Goal: Task Accomplishment & Management: Contribute content

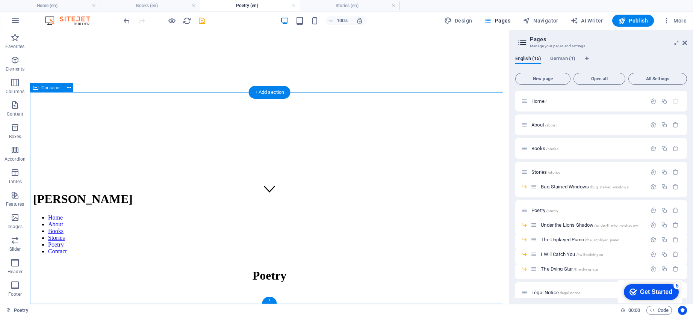
scroll to position [29, 0]
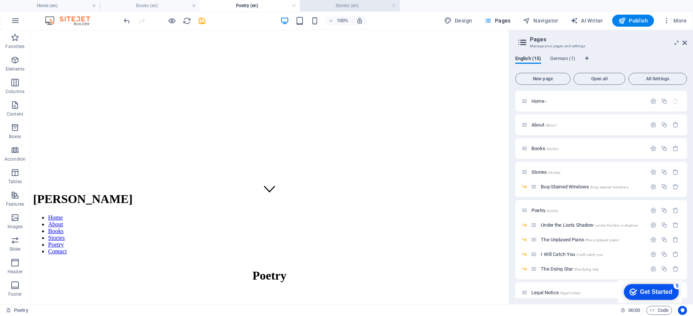
click at [334, 8] on h4 "Stories (en)" at bounding box center [350, 6] width 100 height 8
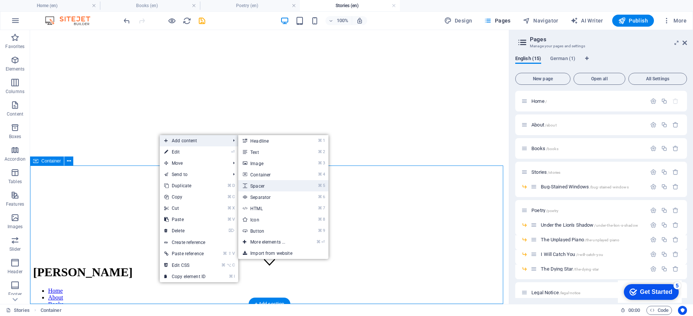
click at [265, 188] on link "⌘ 5 Spacer" at bounding box center [269, 185] width 62 height 11
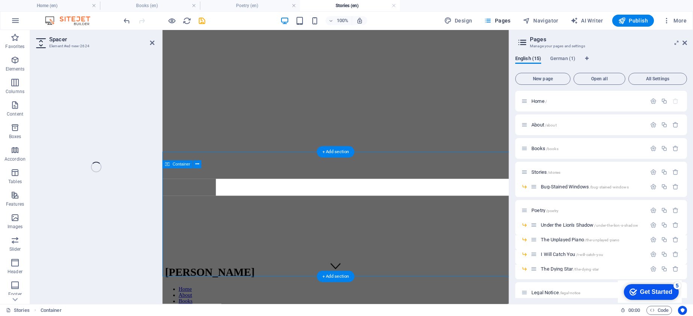
select select "px"
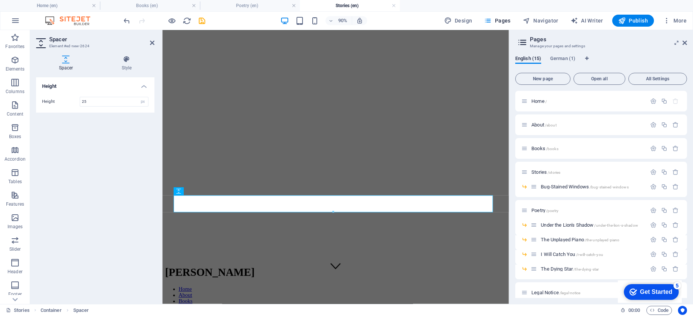
type input "25"
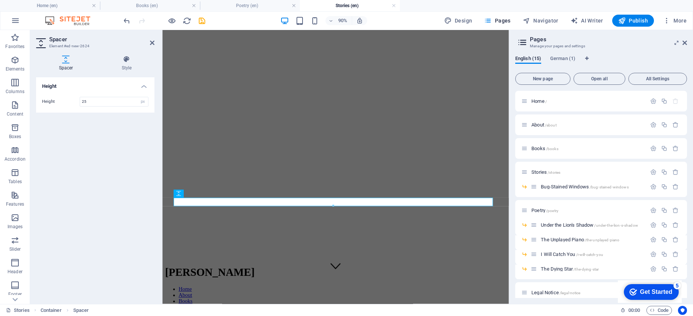
scroll to position [26, 0]
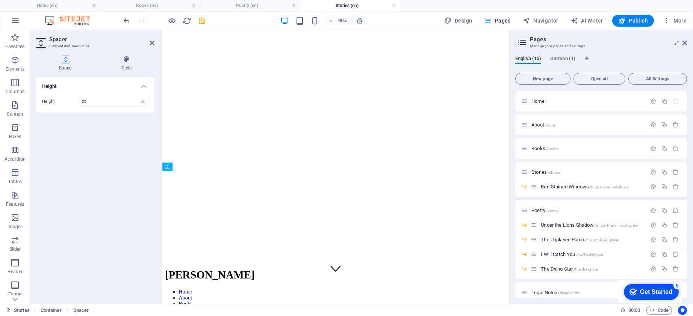
drag, startPoint x: 351, startPoint y: 225, endPoint x: 219, endPoint y: 299, distance: 151.4
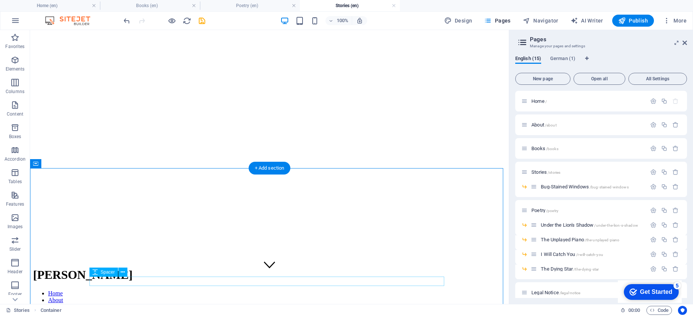
scroll to position [38, 0]
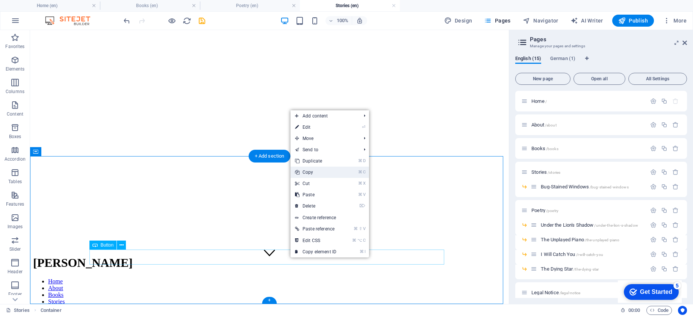
click at [313, 175] on link "⌘ C Copy" at bounding box center [315, 172] width 50 height 11
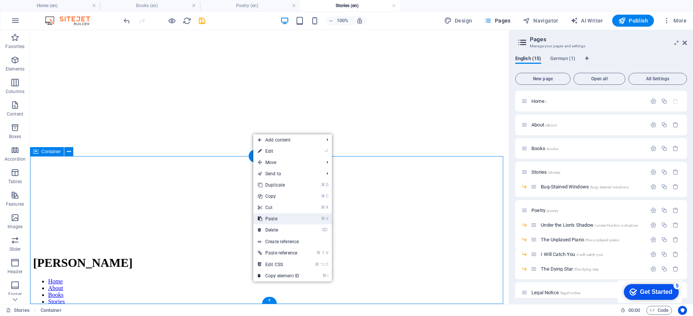
click at [284, 216] on link "⌘ V Paste" at bounding box center [278, 218] width 50 height 11
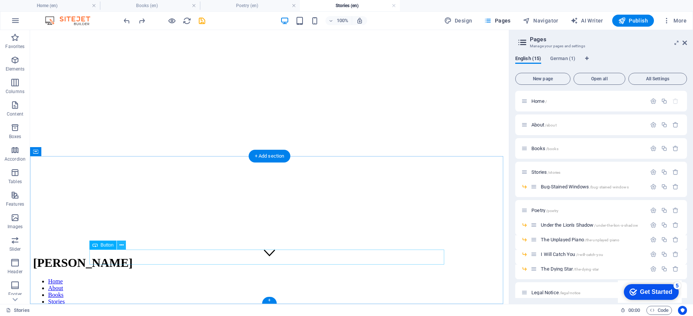
click at [121, 245] on icon at bounding box center [121, 246] width 4 height 8
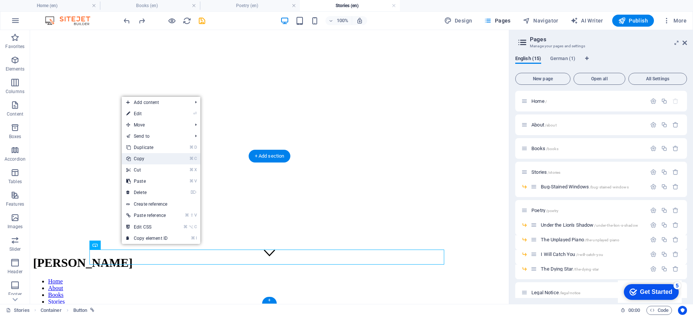
click at [142, 158] on link "⌘ C Copy" at bounding box center [147, 158] width 50 height 11
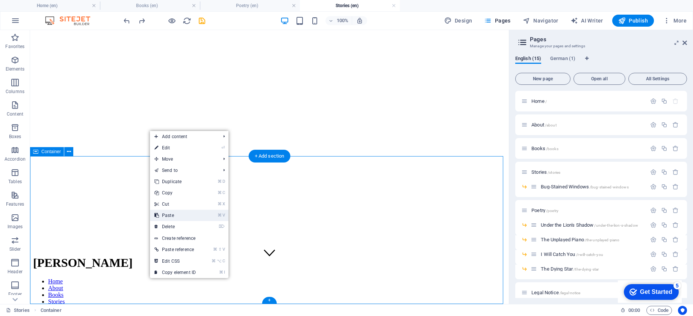
click at [168, 212] on link "⌘ V Paste" at bounding box center [175, 215] width 50 height 11
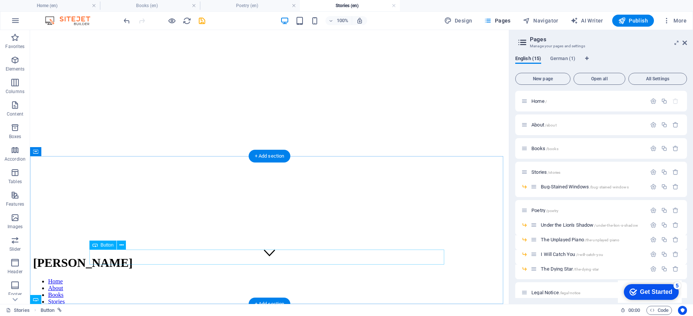
scroll to position [53, 0]
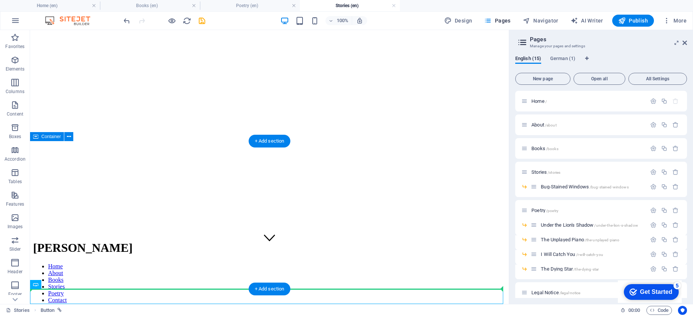
drag, startPoint x: 74, startPoint y: 315, endPoint x: 226, endPoint y: 265, distance: 160.3
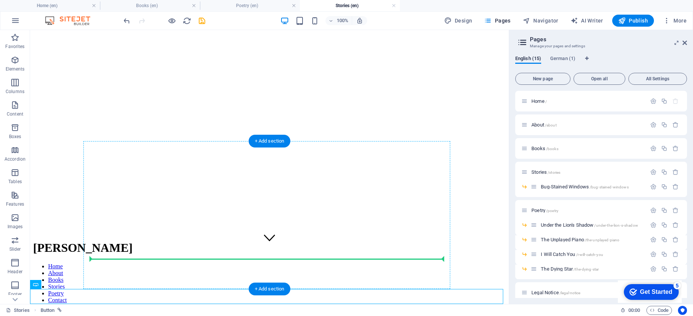
drag, startPoint x: 80, startPoint y: 314, endPoint x: 240, endPoint y: 256, distance: 170.6
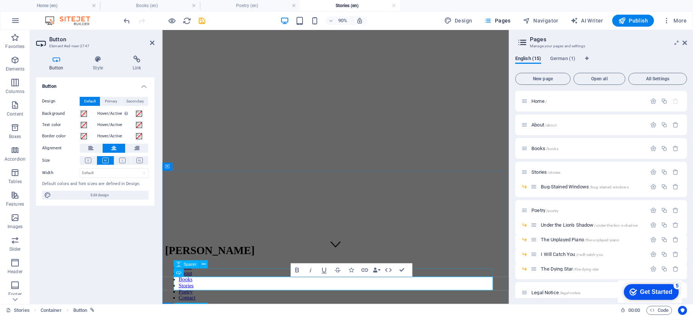
scroll to position [26, 0]
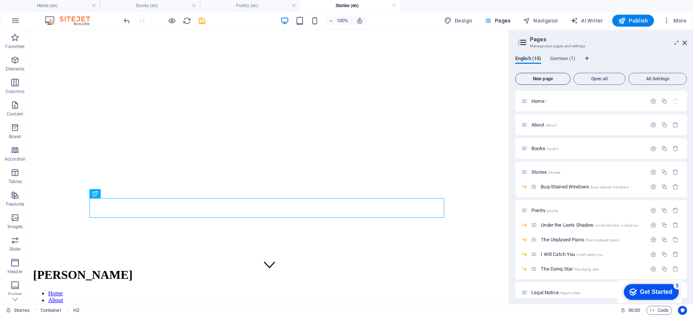
click at [545, 77] on span "New page" at bounding box center [542, 79] width 48 height 5
click at [520, 178] on icon at bounding box center [520, 179] width 4 height 5
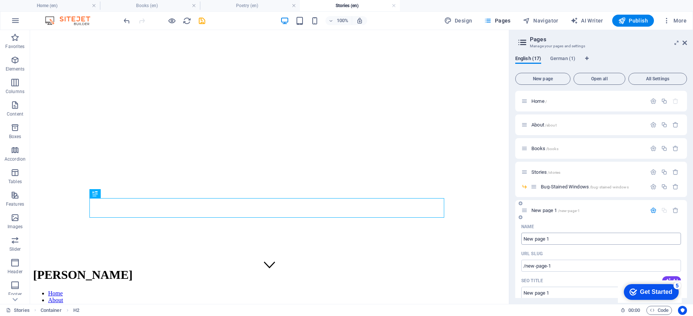
click at [545, 240] on input "New page 1" at bounding box center [601, 239] width 160 height 12
click at [549, 239] on input "New page 1" at bounding box center [601, 239] width 160 height 12
click at [535, 238] on input "New page 1" at bounding box center [601, 239] width 160 height 12
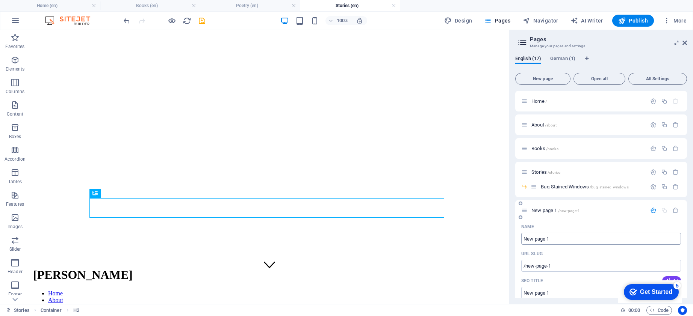
click at [535, 238] on input "New page 1" at bounding box center [601, 239] width 160 height 12
click at [545, 240] on input "New page 1" at bounding box center [601, 239] width 160 height 12
click at [527, 239] on input "New page 1" at bounding box center [601, 239] width 160 height 12
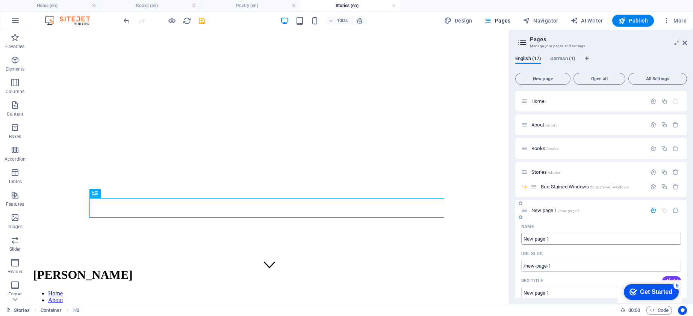
click at [527, 239] on input "New page 1" at bounding box center [601, 239] width 160 height 12
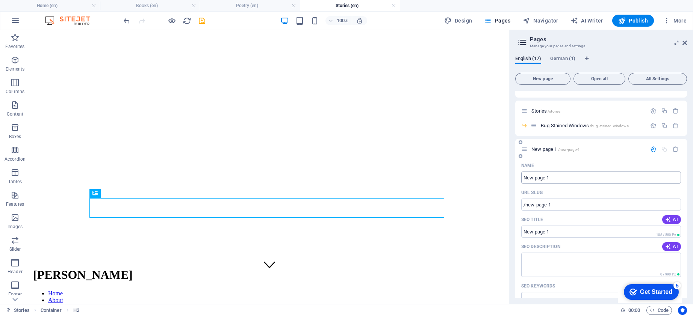
click at [585, 178] on input "New page 1" at bounding box center [601, 178] width 160 height 12
click at [652, 148] on icon "button" at bounding box center [653, 149] width 6 height 6
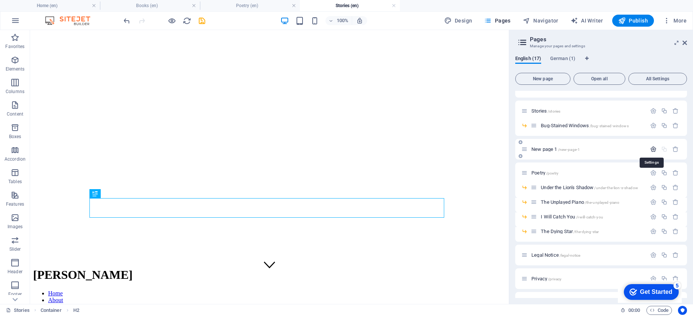
click at [652, 148] on icon "button" at bounding box center [653, 149] width 6 height 6
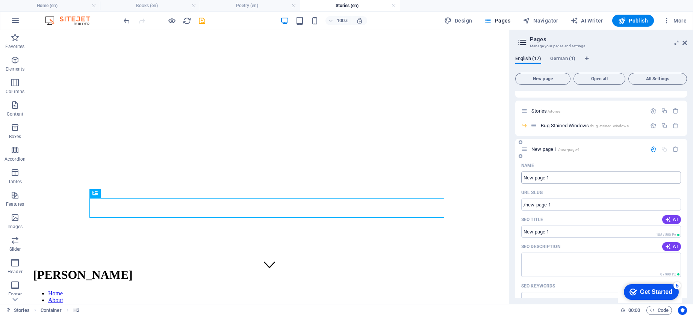
click at [546, 180] on input "New page 1" at bounding box center [601, 178] width 160 height 12
click at [539, 147] on span "New page 1 /new-page-1" at bounding box center [555, 149] width 48 height 6
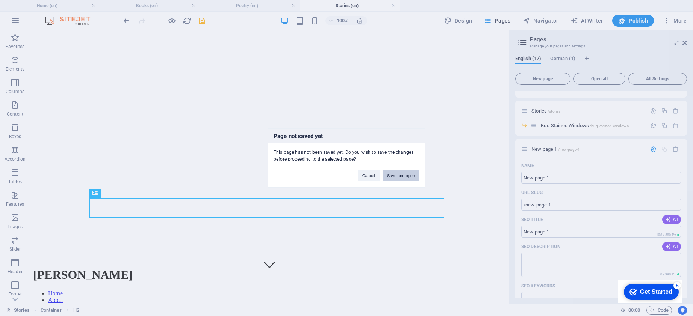
drag, startPoint x: 391, startPoint y: 176, endPoint x: 361, endPoint y: 146, distance: 42.5
click at [391, 176] on button "Save and open" at bounding box center [400, 175] width 37 height 11
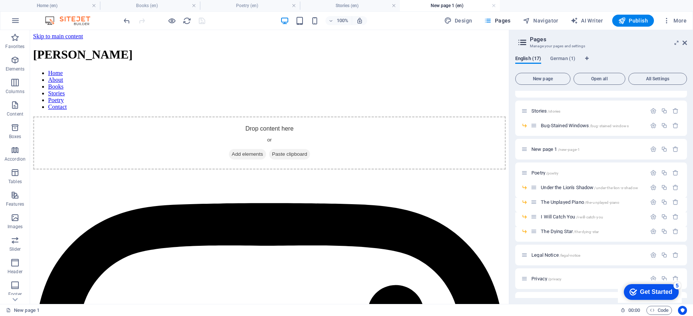
scroll to position [0, 0]
click at [654, 150] on icon "button" at bounding box center [653, 149] width 6 height 6
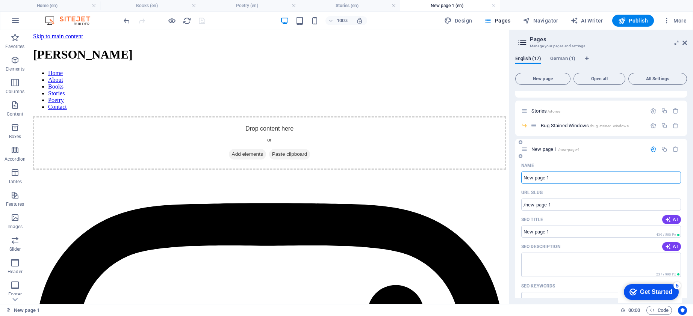
scroll to position [67, 0]
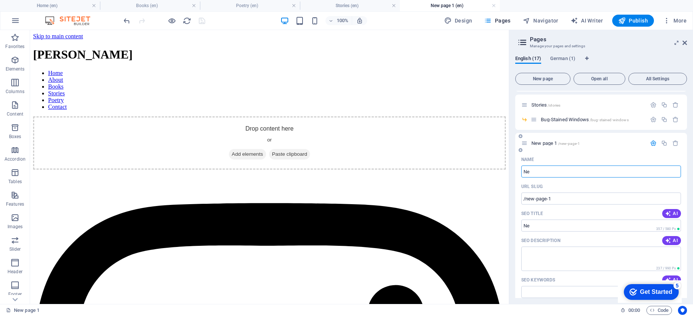
type input "N"
type input "/"
type input "Only t"
type input "/only"
type input "Only"
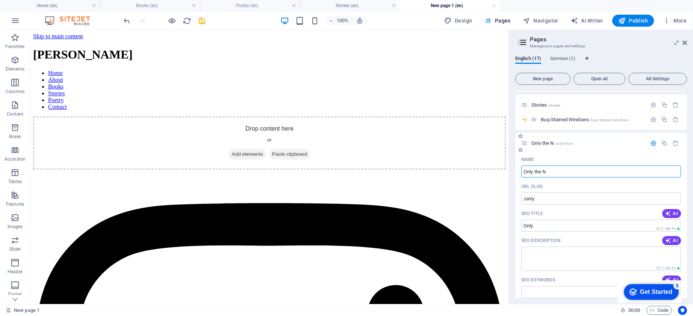
type input "Only the N"
type input "/only-the-n"
type input "Only the N"
type input "Only the Birds"
type input "/only-the-birds"
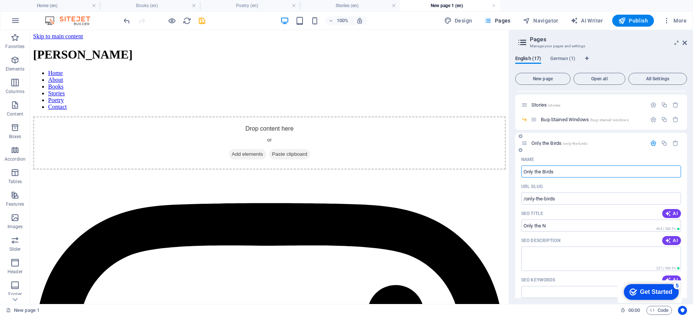
type input "Only the Birds"
type input "Only the Birds Are Free"
type input "/only-the-birds-are-free"
type input "Only the Birds Are Free"
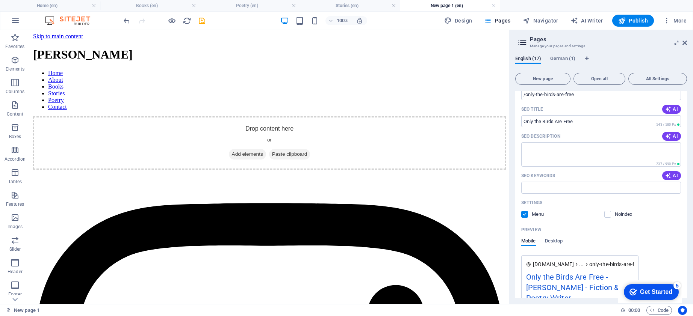
scroll to position [0, 0]
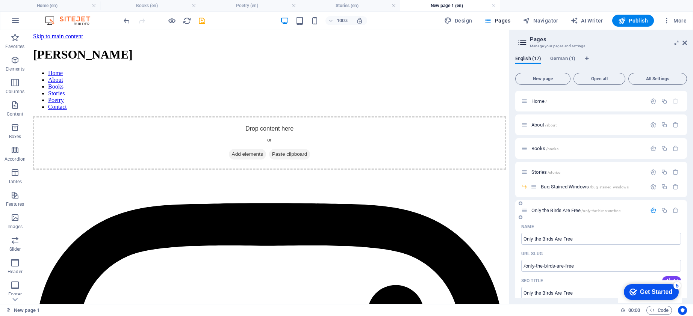
click at [591, 209] on span "/only-the-birds-are-free" at bounding box center [600, 211] width 39 height 4
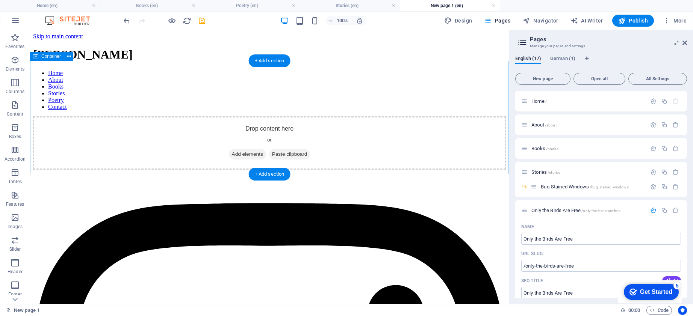
click at [245, 149] on span "Add elements" at bounding box center [247, 154] width 37 height 11
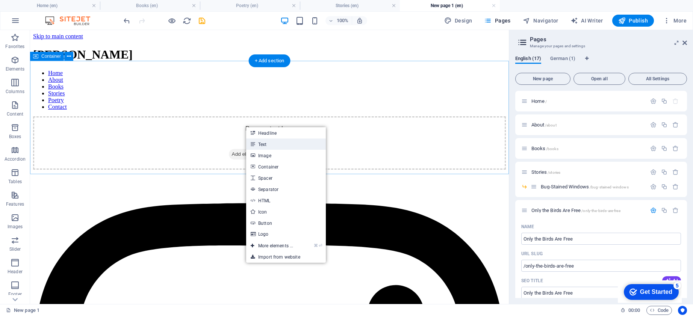
click at [256, 144] on link "Text" at bounding box center [286, 144] width 80 height 11
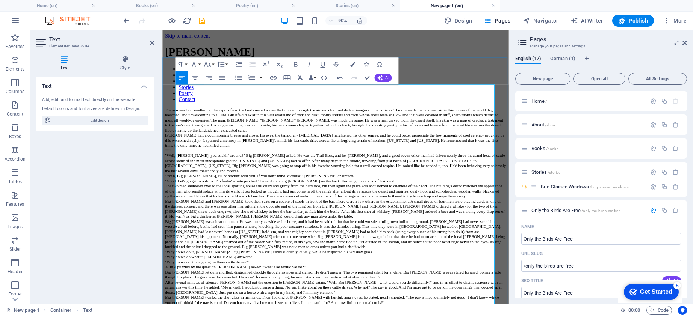
click at [270, 190] on p ""Yeah, Big [PERSON_NAME], I'll be stickin' with you. If you don't mind, o'cours…" at bounding box center [354, 193] width 379 height 6
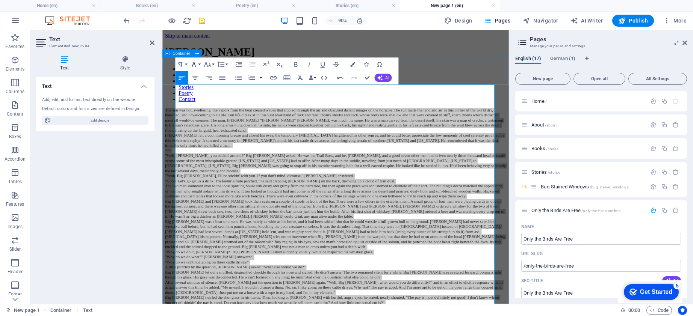
click at [198, 64] on button "Font Family" at bounding box center [195, 65] width 13 height 14
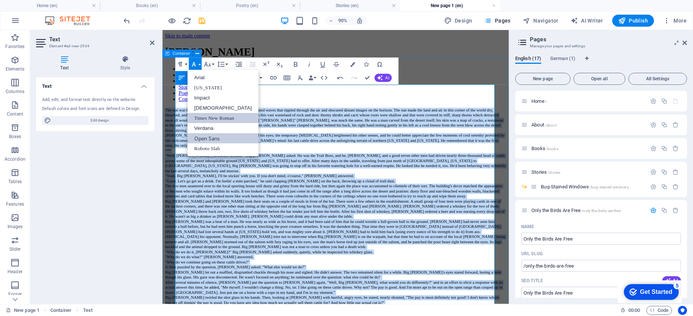
click at [202, 140] on link "Open Sans" at bounding box center [222, 138] width 71 height 10
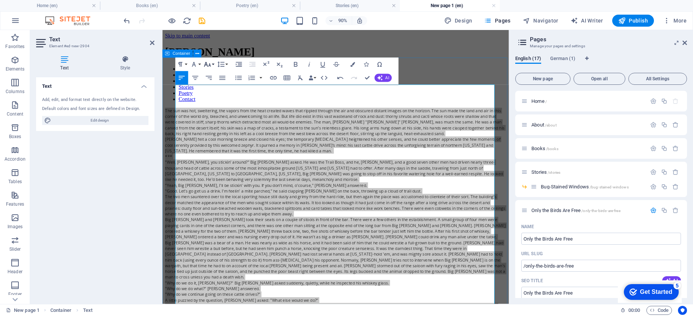
click at [207, 60] on button "Font Size" at bounding box center [208, 65] width 13 height 14
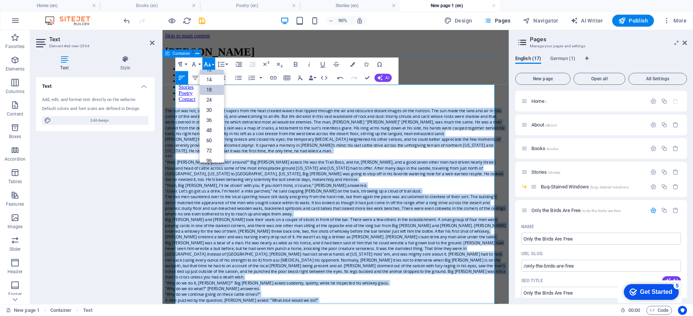
click at [207, 87] on link "18" at bounding box center [211, 90] width 24 height 10
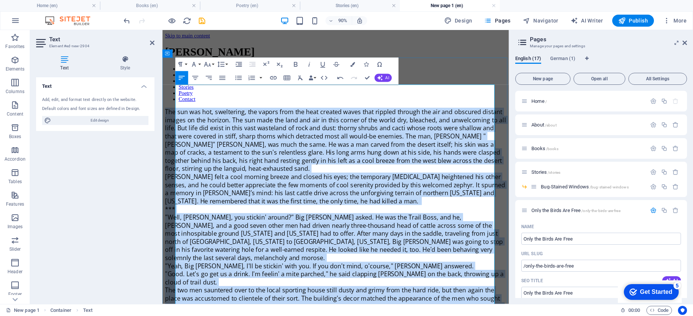
click at [191, 225] on p "***" at bounding box center [354, 229] width 379 height 9
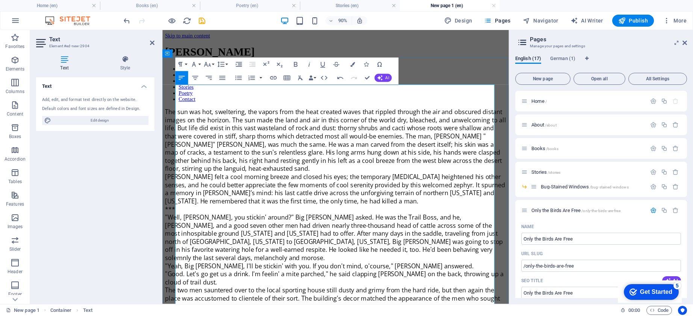
click at [191, 225] on p "***" at bounding box center [354, 229] width 379 height 9
click at [192, 77] on icon "button" at bounding box center [195, 78] width 8 height 8
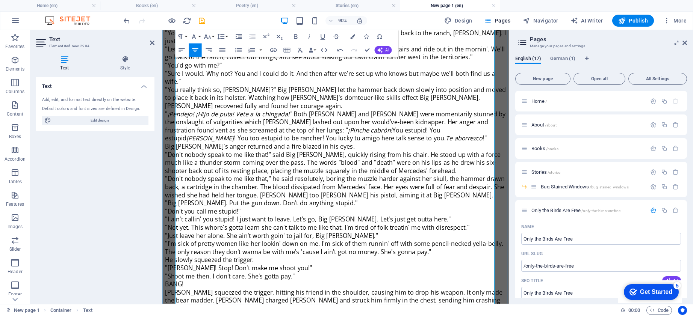
scroll to position [2338, 0]
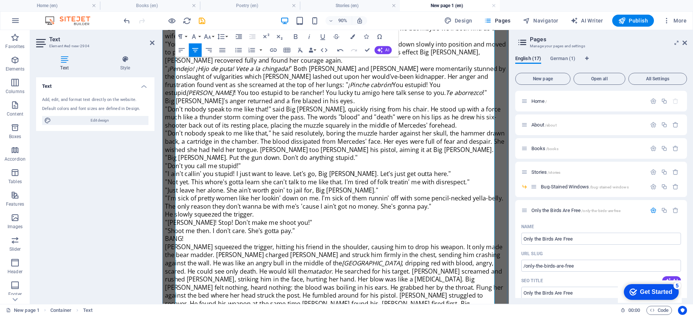
click at [196, 49] on icon "button" at bounding box center [195, 50] width 6 height 4
click at [229, 267] on p "[PERSON_NAME] squeezed the trigger, hitting his friend in the shoulder, causing…" at bounding box center [354, 307] width 379 height 81
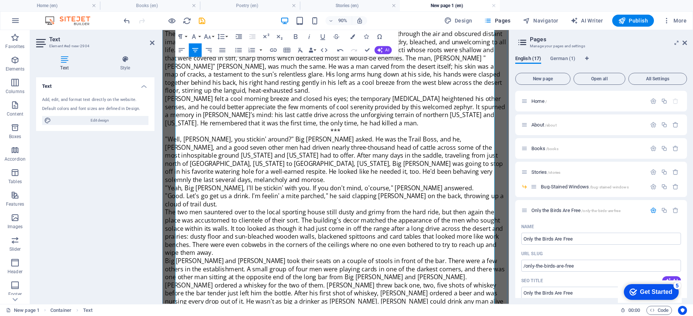
scroll to position [0, 0]
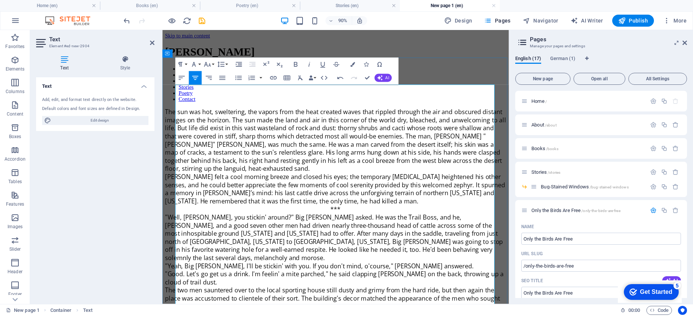
click at [444, 196] on p "[PERSON_NAME] felt a cool morning breeze and closed his eyes; the temporary [ME…" at bounding box center [354, 207] width 379 height 36
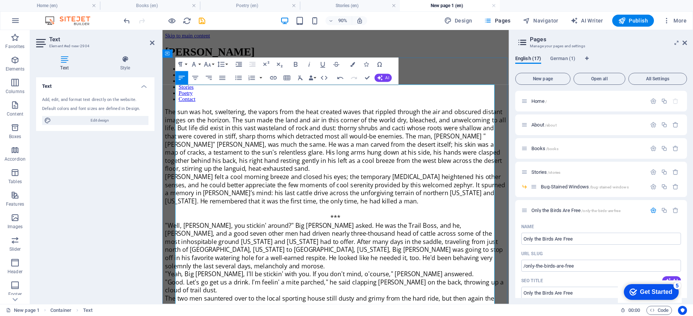
click at [388, 234] on p "***" at bounding box center [354, 238] width 379 height 9
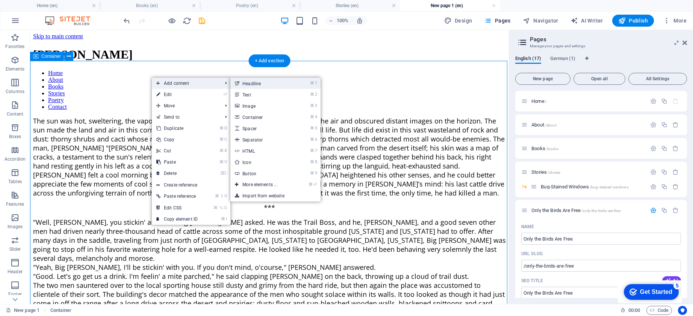
click at [249, 82] on link "⌘ 1 Headline" at bounding box center [261, 83] width 62 height 11
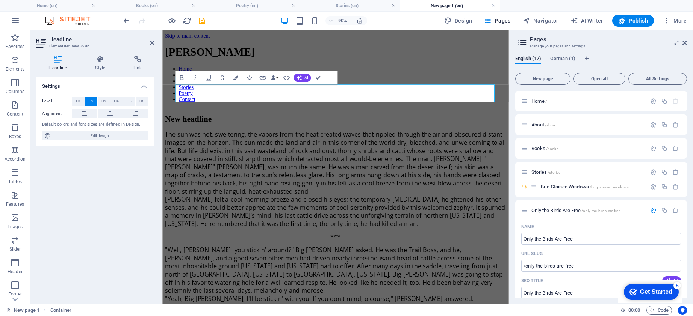
click at [103, 99] on span "H3" at bounding box center [103, 101] width 5 height 9
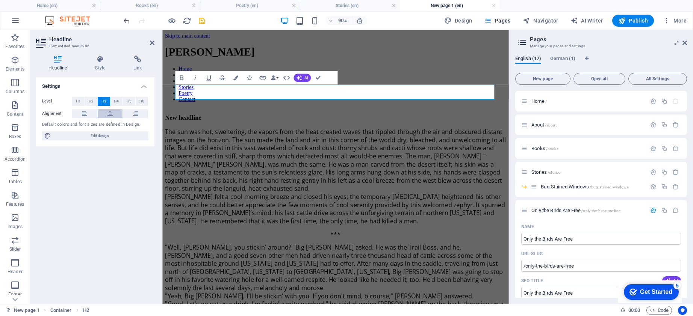
click at [111, 115] on icon at bounding box center [109, 113] width 5 height 9
click at [328, 124] on h3 "New headline" at bounding box center [354, 128] width 379 height 8
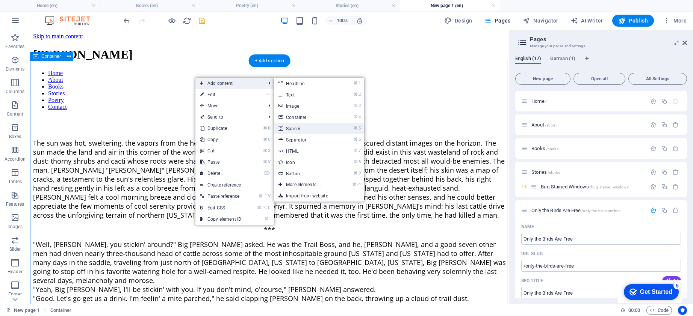
click at [298, 126] on link "⌘ 5 Spacer" at bounding box center [305, 128] width 62 height 11
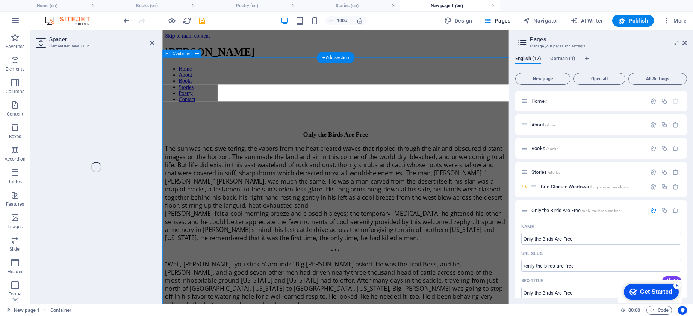
select select "px"
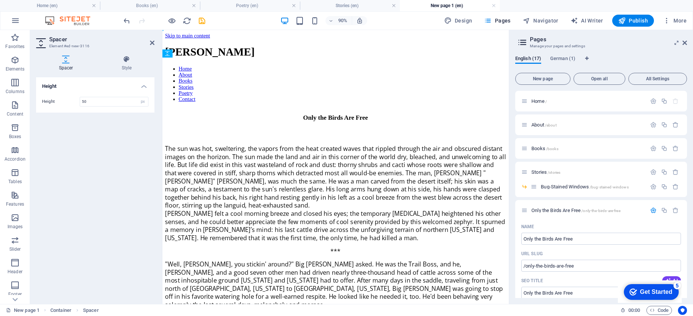
drag, startPoint x: 350, startPoint y: 110, endPoint x: 192, endPoint y: 117, distance: 158.2
click at [154, 43] on icon at bounding box center [152, 43] width 5 height 6
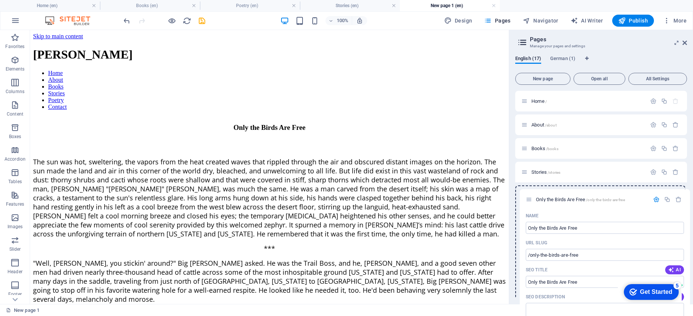
drag, startPoint x: 524, startPoint y: 209, endPoint x: 529, endPoint y: 196, distance: 13.8
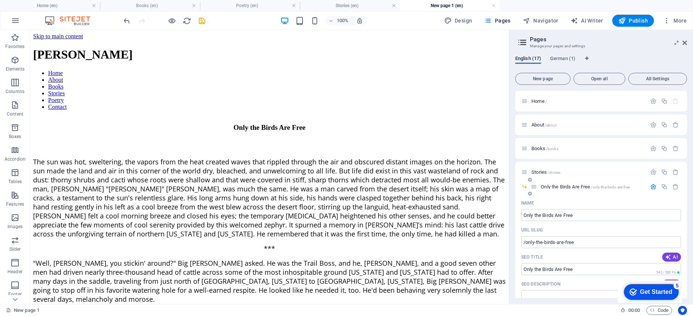
click at [651, 187] on icon "button" at bounding box center [653, 187] width 6 height 6
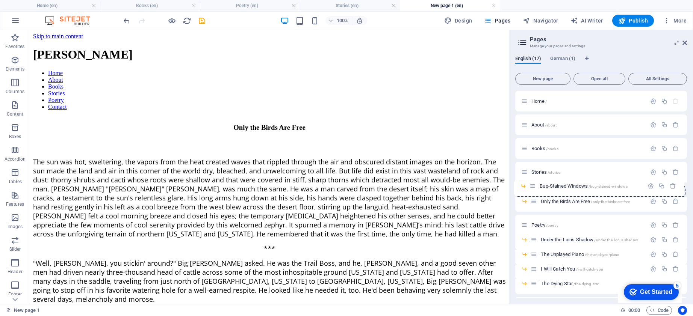
drag, startPoint x: 534, startPoint y: 202, endPoint x: 533, endPoint y: 184, distance: 17.3
click at [533, 184] on div "Home / About /about Books /books Stories /stories Only the Birds Are Free /only…" at bounding box center [601, 256] width 172 height 331
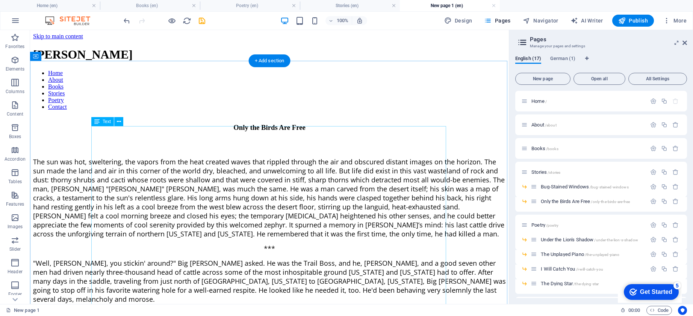
click at [494, 5] on link at bounding box center [493, 5] width 5 height 7
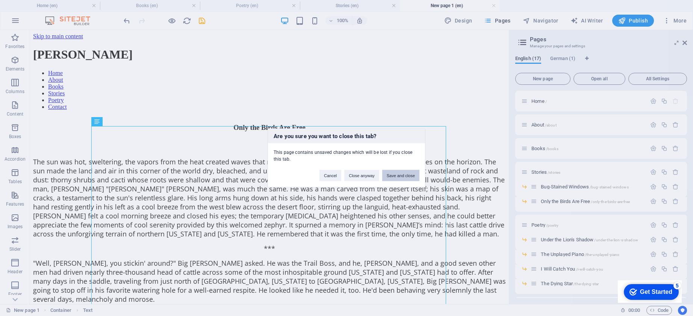
click at [401, 174] on button "Save and close" at bounding box center [400, 175] width 37 height 11
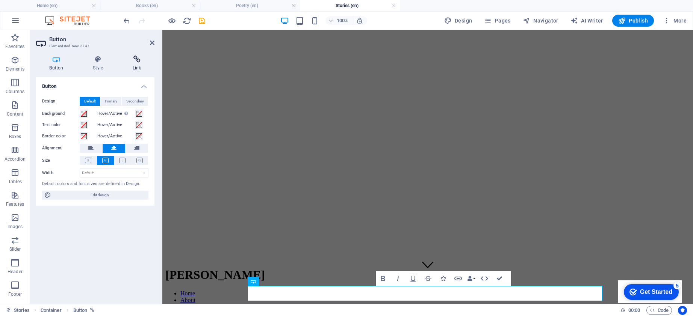
click at [138, 65] on h4 "Link" at bounding box center [136, 64] width 35 height 16
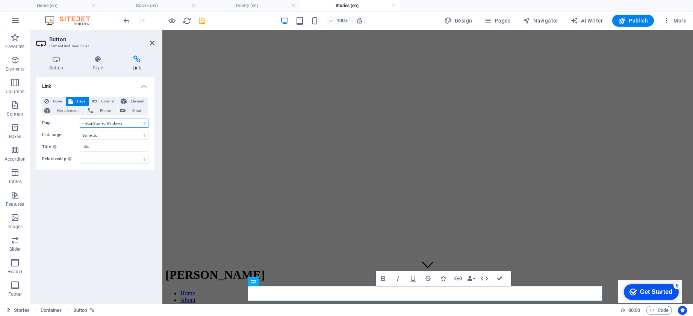
select select "5"
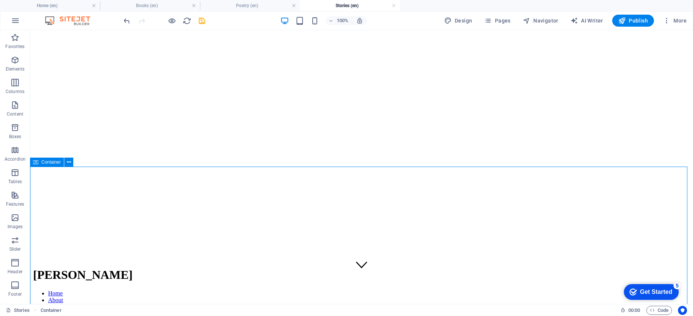
scroll to position [53, 0]
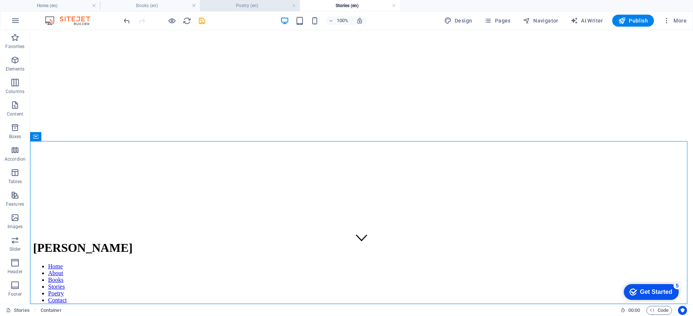
click at [243, 8] on h4 "Poetry (en)" at bounding box center [250, 6] width 100 height 8
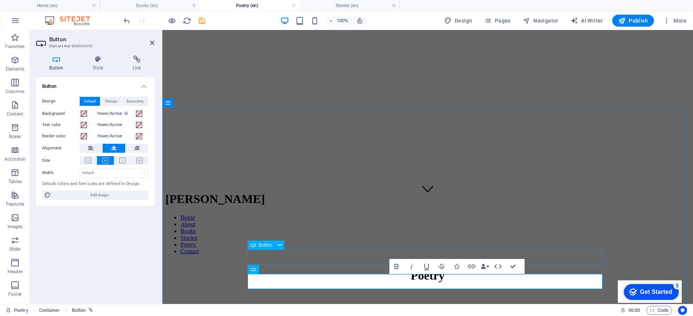
scroll to position [87, 0]
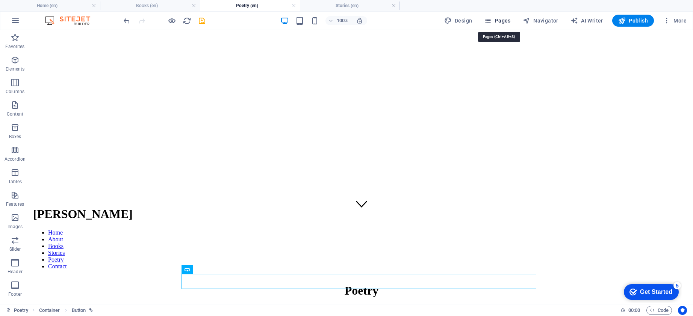
click at [502, 23] on span "Pages" at bounding box center [497, 21] width 26 height 8
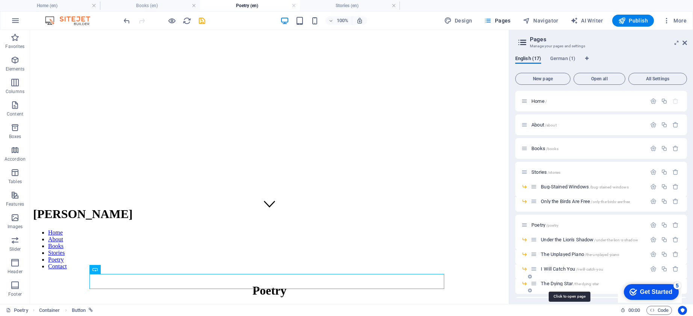
click at [555, 283] on span "The Dying Star /the-dying-star" at bounding box center [569, 284] width 58 height 6
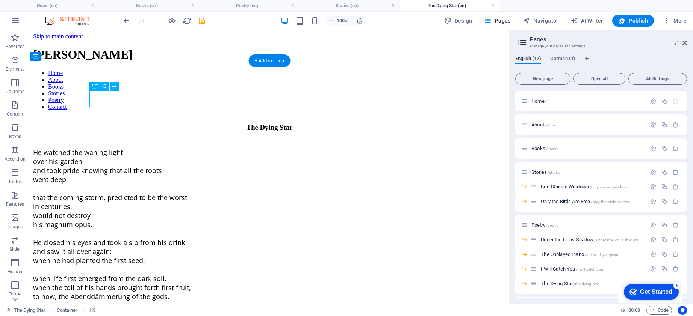
scroll to position [0, 0]
click at [245, 124] on div "The Dying Star" at bounding box center [269, 128] width 472 height 8
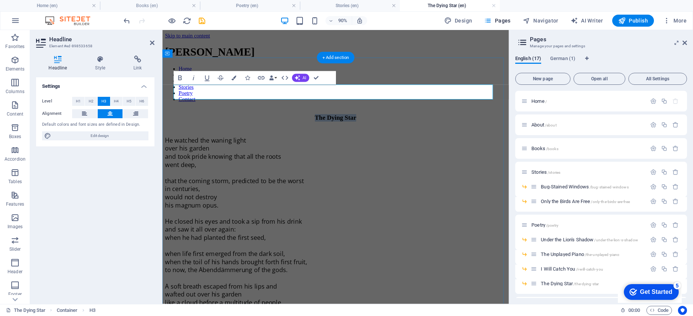
click at [331, 124] on h3 "The Dying Star" at bounding box center [354, 128] width 379 height 8
click at [424, 124] on div "Dying Star He watched the waning light over his garden and took pride knowing t…" at bounding box center [354, 285] width 379 height 322
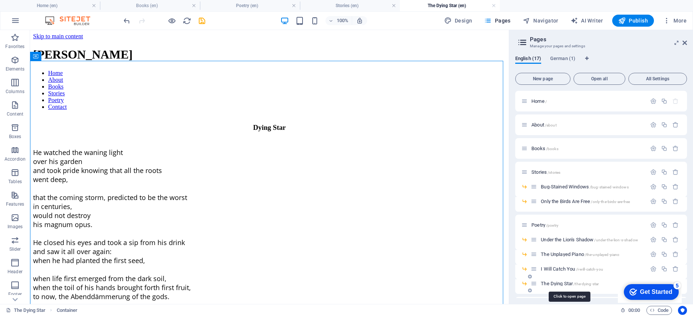
click at [549, 282] on span "The Dying Star /the-dying-star" at bounding box center [569, 284] width 58 height 6
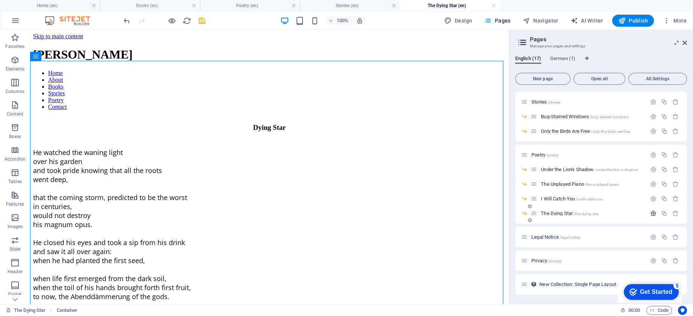
click at [650, 213] on icon "button" at bounding box center [653, 213] width 6 height 6
click at [533, 242] on input "The Dying Star" at bounding box center [601, 242] width 160 height 12
type input "Dying Star"
type input "/dying-star"
click at [651, 214] on icon "button" at bounding box center [653, 213] width 6 height 6
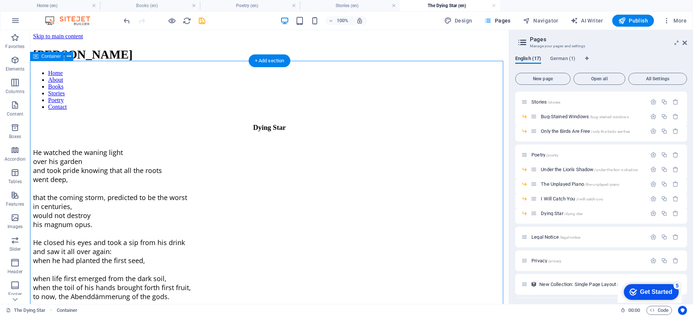
click at [455, 132] on div "Dying Star He watched the waning light over his garden and took pride knowing t…" at bounding box center [269, 285] width 472 height 322
click at [204, 20] on icon "save" at bounding box center [202, 21] width 9 height 9
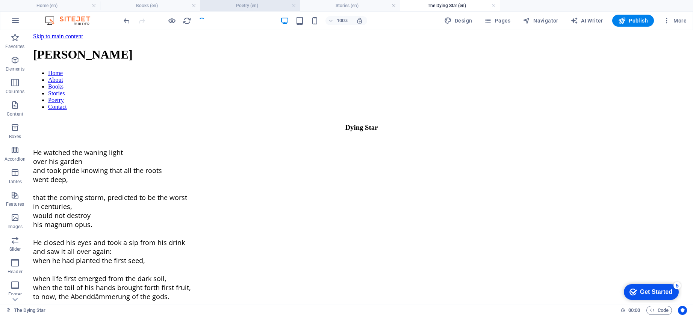
click at [248, 7] on h4 "Poetry (en)" at bounding box center [250, 6] width 100 height 8
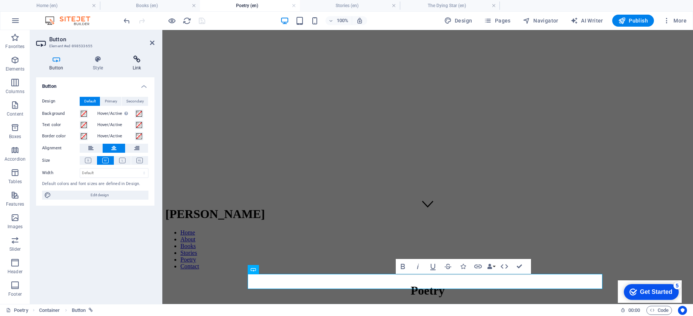
click at [139, 66] on h4 "Link" at bounding box center [136, 64] width 35 height 16
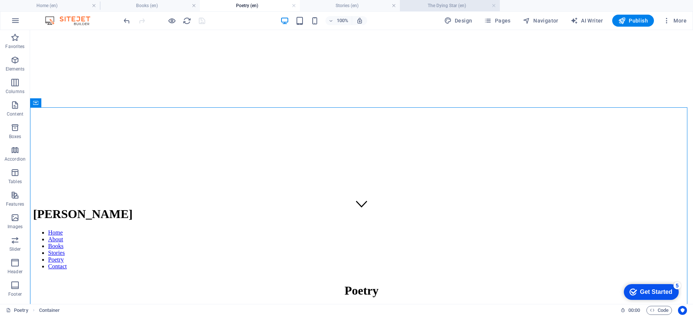
click at [465, 7] on h4 "The Dying Star (en)" at bounding box center [450, 6] width 100 height 8
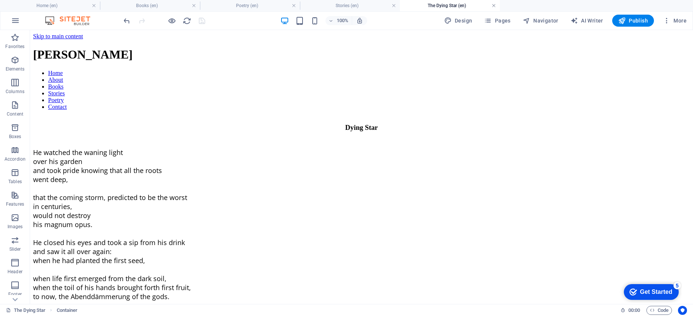
click at [494, 6] on link at bounding box center [493, 5] width 5 height 7
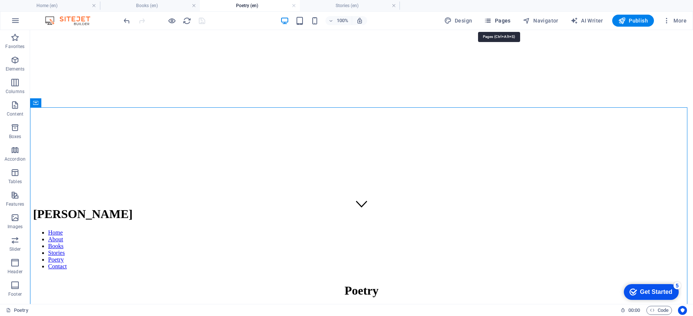
click at [494, 20] on span "Pages" at bounding box center [497, 21] width 26 height 8
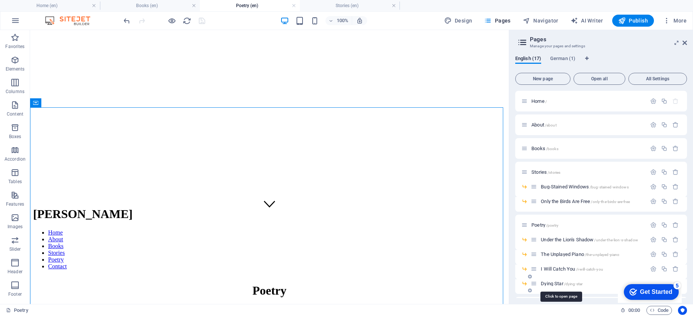
click at [559, 284] on span "Dying Star /dying-star" at bounding box center [561, 284] width 42 height 6
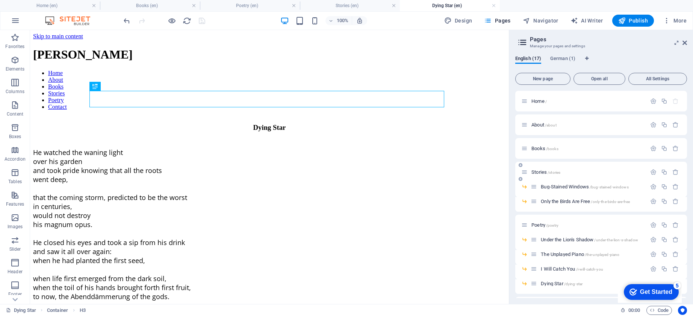
scroll to position [0, 0]
click at [494, 5] on link at bounding box center [493, 5] width 5 height 7
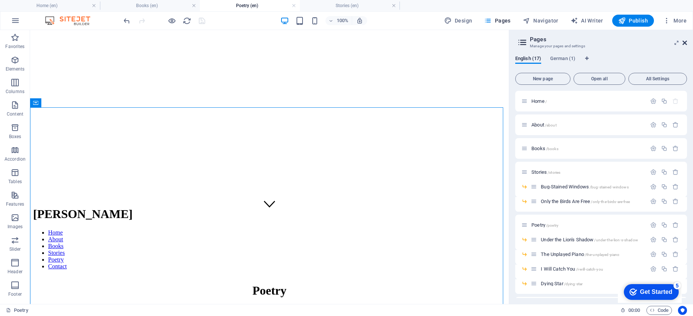
click at [683, 44] on icon at bounding box center [684, 43] width 5 height 6
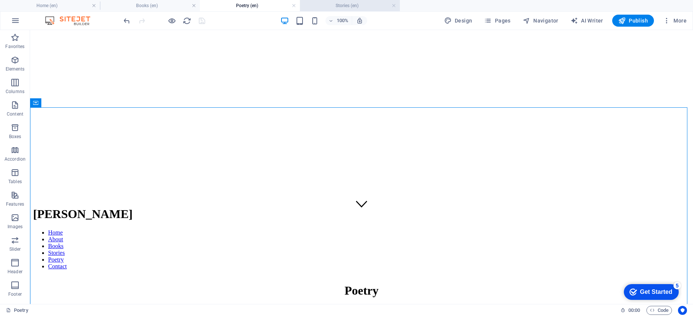
click at [349, 9] on h4 "Stories (en)" at bounding box center [350, 6] width 100 height 8
